Goal: Navigation & Orientation: Find specific page/section

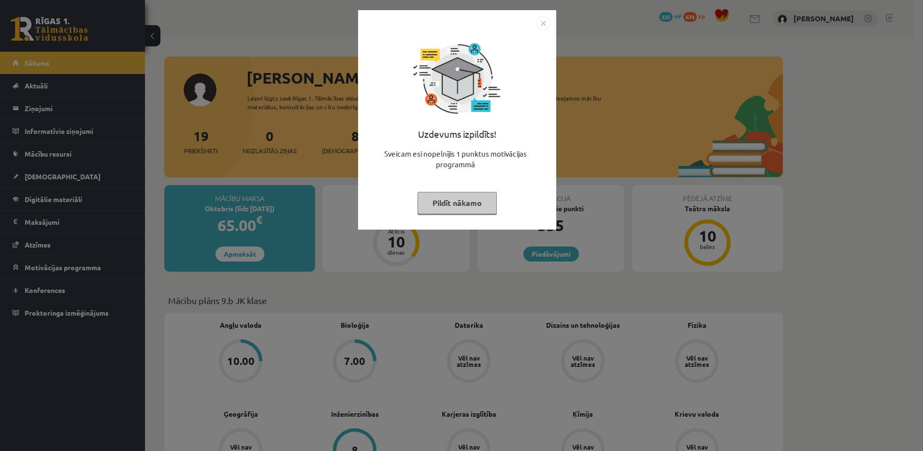
click at [462, 207] on button "Pildīt nākamo" at bounding box center [456, 203] width 79 height 22
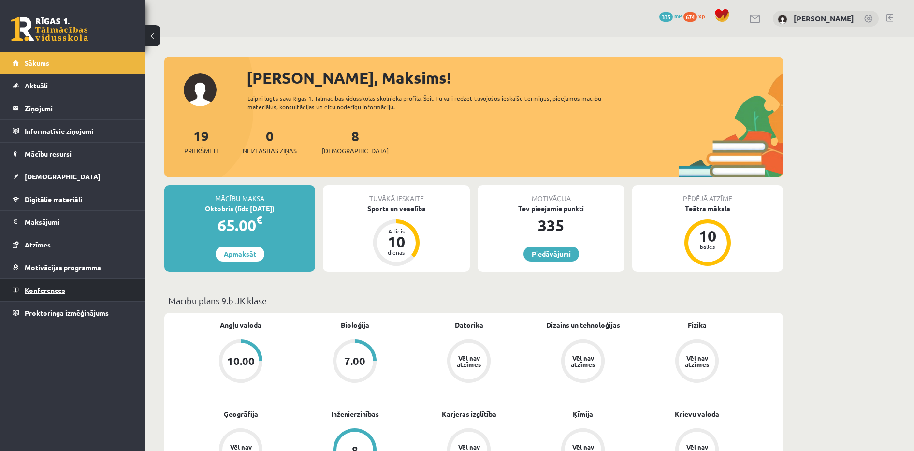
click at [60, 281] on link "Konferences" at bounding box center [73, 290] width 120 height 22
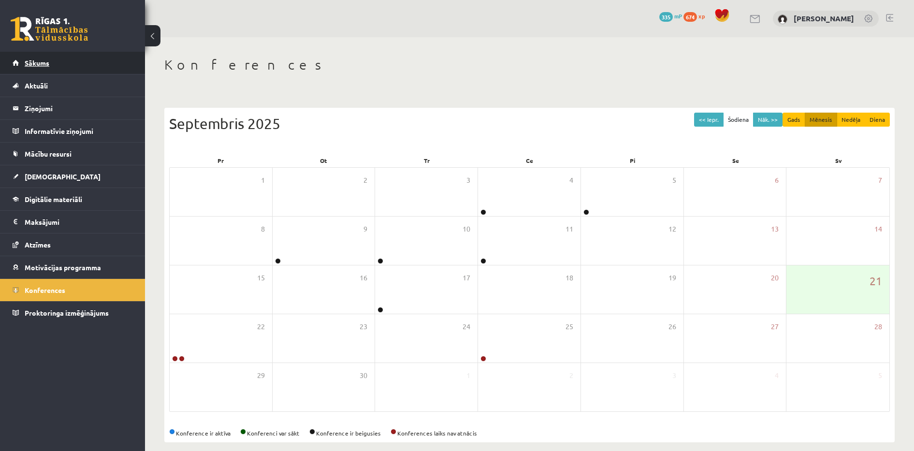
click at [81, 60] on link "Sākums" at bounding box center [73, 63] width 120 height 22
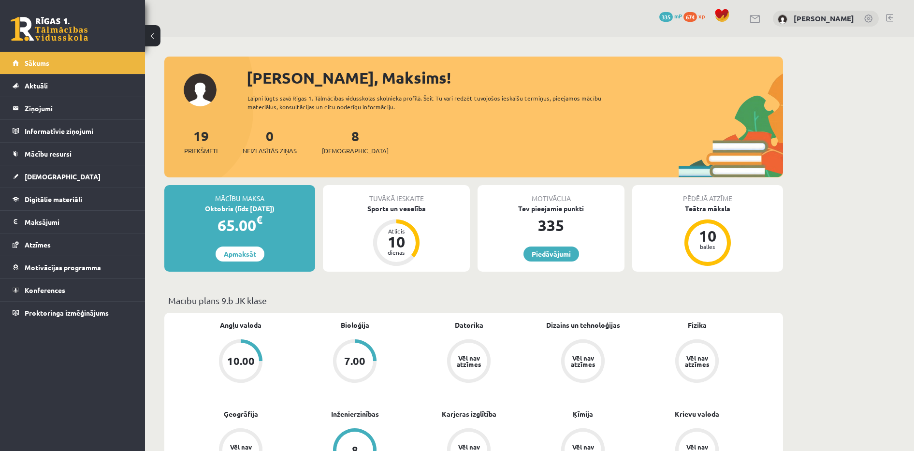
click at [81, 60] on link "Sākums" at bounding box center [73, 63] width 120 height 22
click at [80, 60] on link "Sākums" at bounding box center [73, 63] width 120 height 22
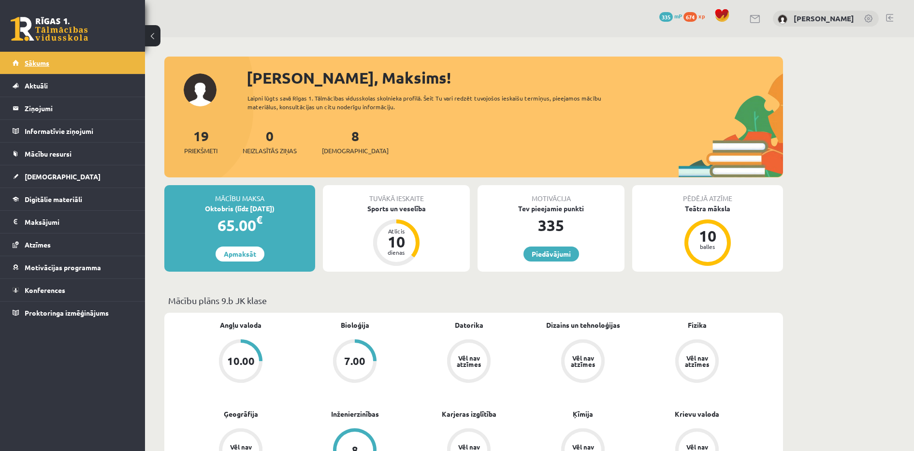
click at [70, 57] on link "Sākums" at bounding box center [73, 63] width 120 height 22
click at [54, 179] on link "[DEMOGRAPHIC_DATA]" at bounding box center [73, 176] width 120 height 22
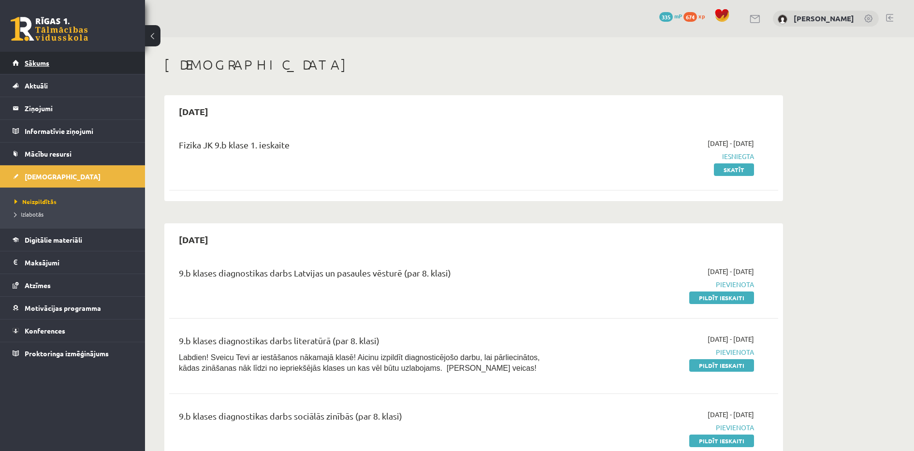
click at [59, 57] on link "Sākums" at bounding box center [73, 63] width 120 height 22
